Goal: Information Seeking & Learning: Find specific page/section

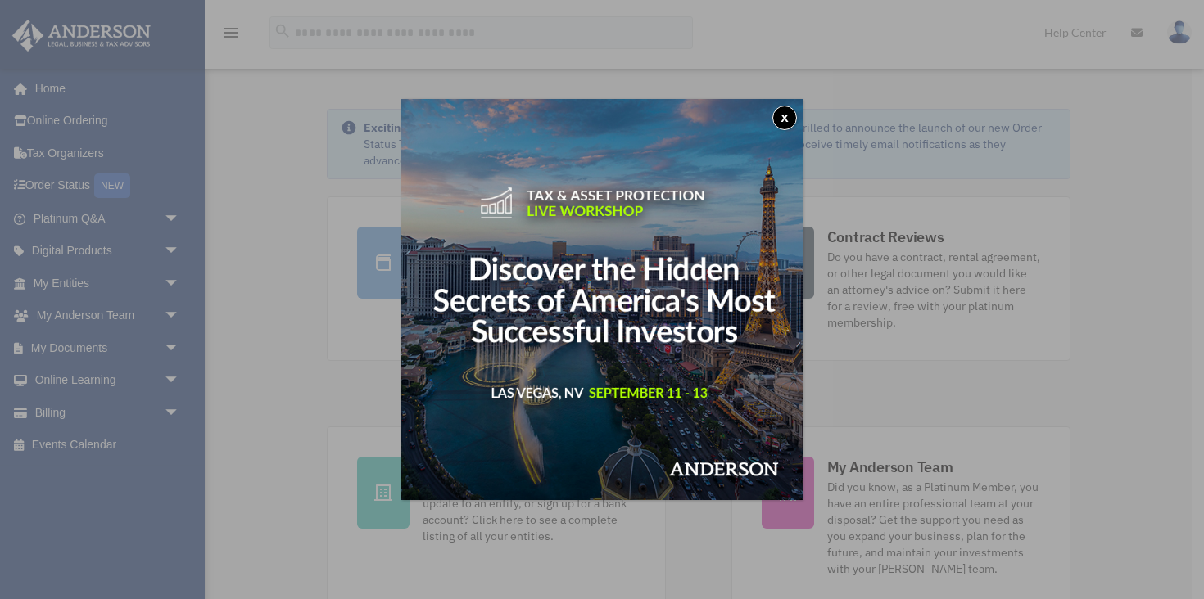
click at [783, 116] on button "x" at bounding box center [784, 118] width 25 height 25
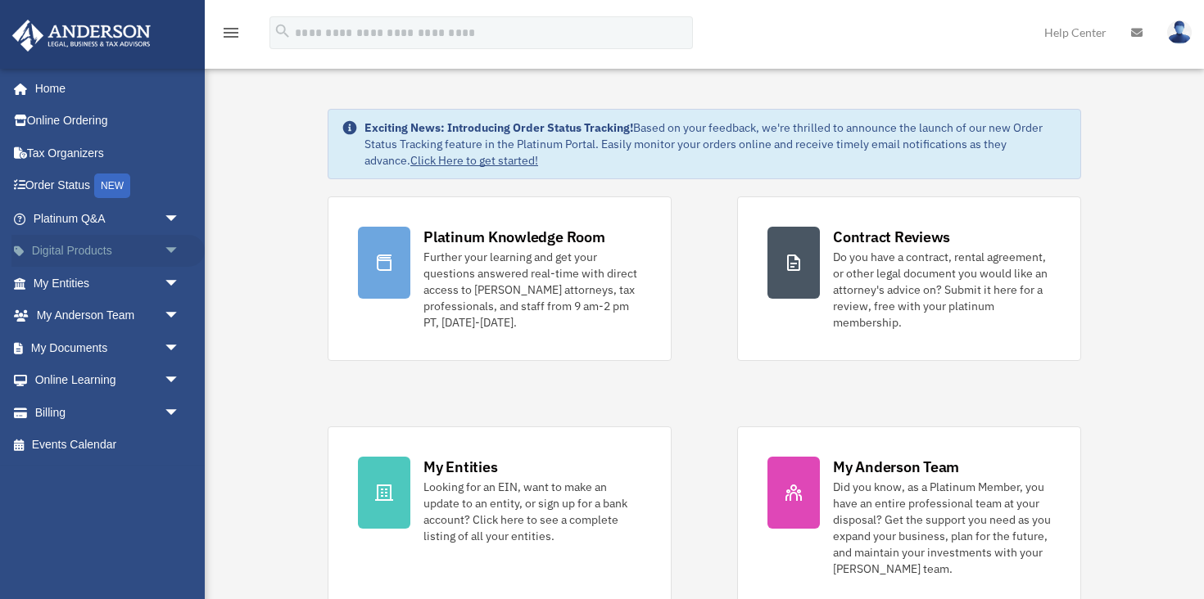
click at [176, 258] on span "arrow_drop_down" at bounding box center [180, 252] width 33 height 34
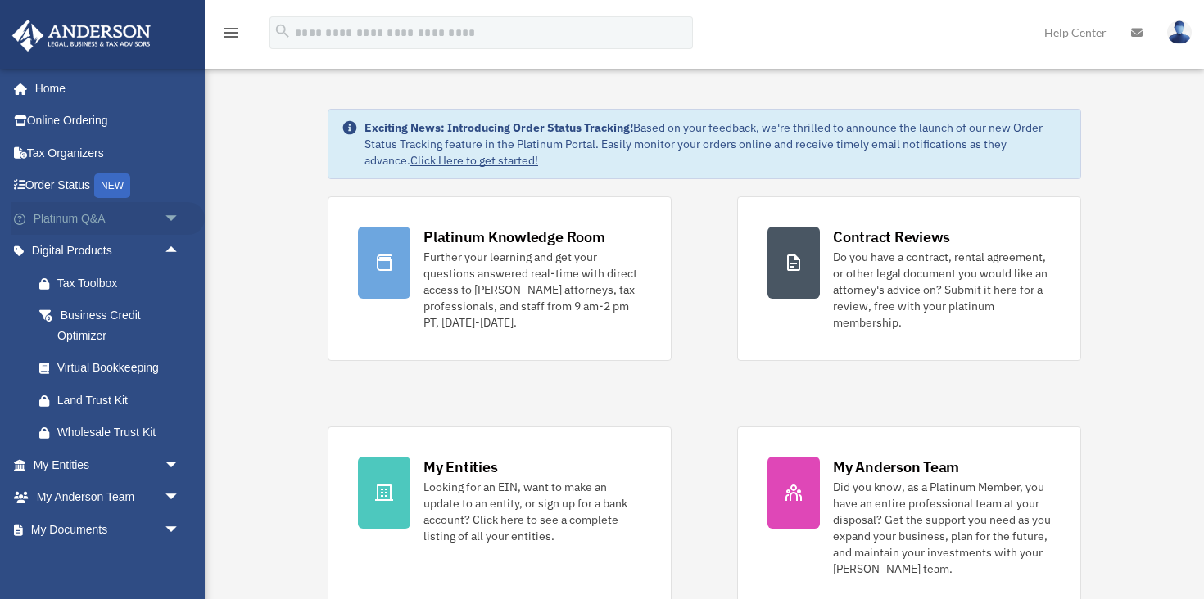
click at [170, 219] on span "arrow_drop_down" at bounding box center [180, 219] width 33 height 34
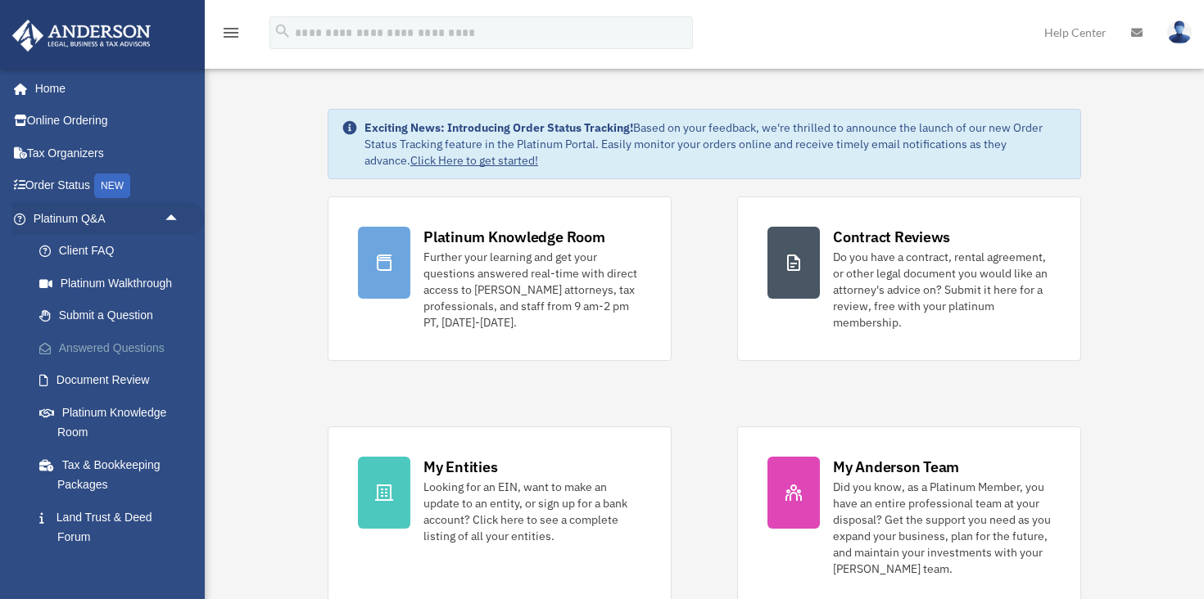
click at [101, 346] on link "Answered Questions" at bounding box center [114, 348] width 182 height 33
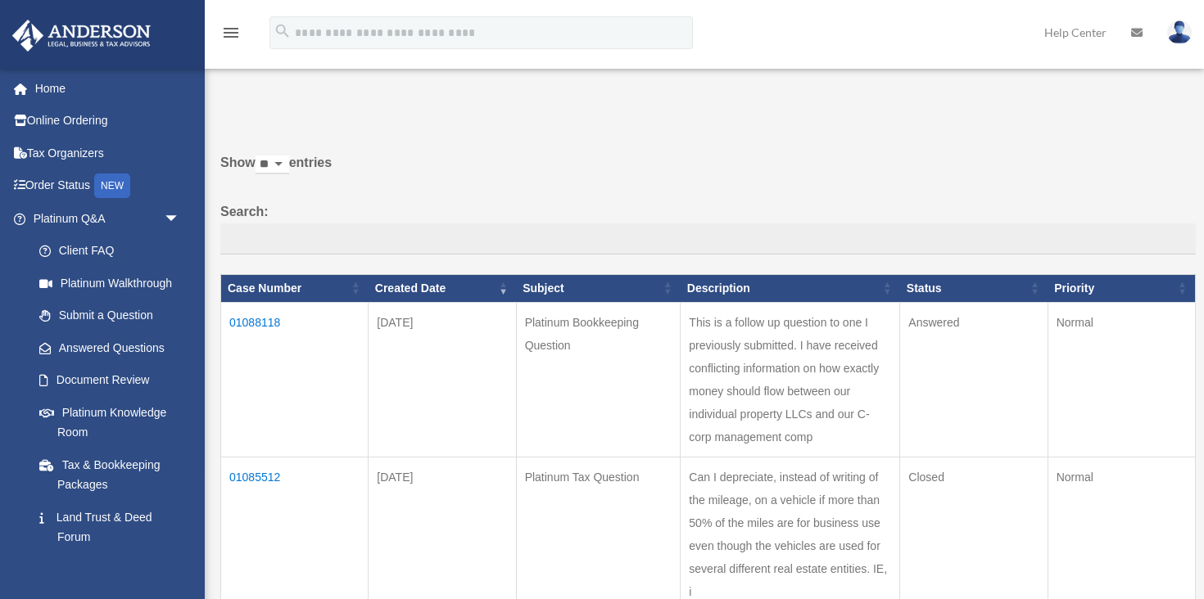
click at [256, 322] on td "01088118" at bounding box center [294, 379] width 147 height 155
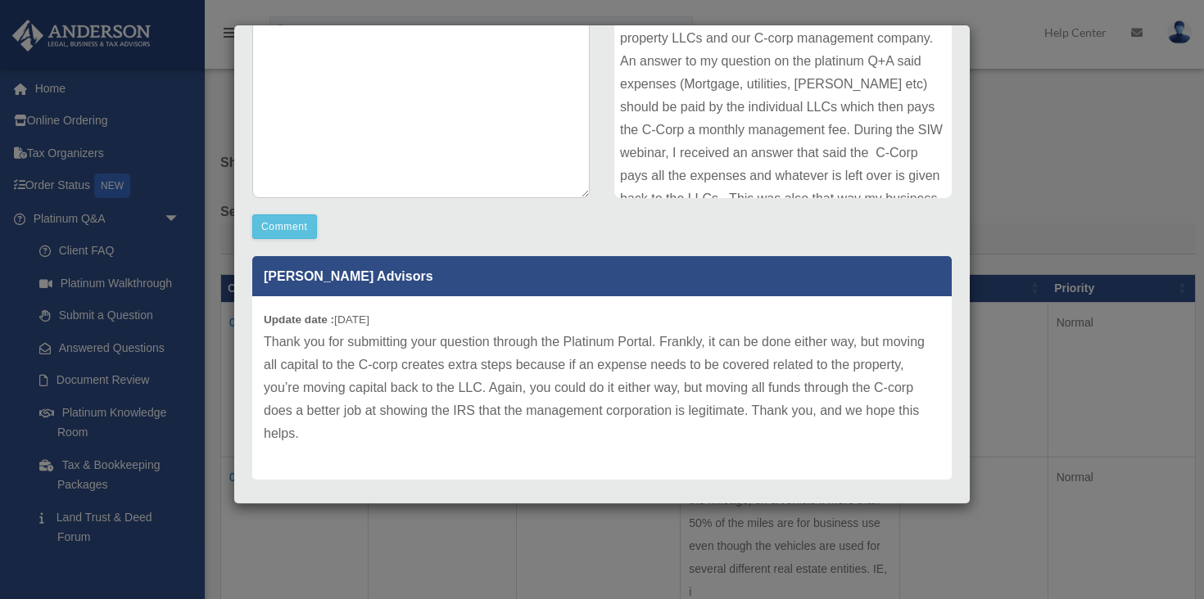
scroll to position [336, 0]
